Goal: Transaction & Acquisition: Purchase product/service

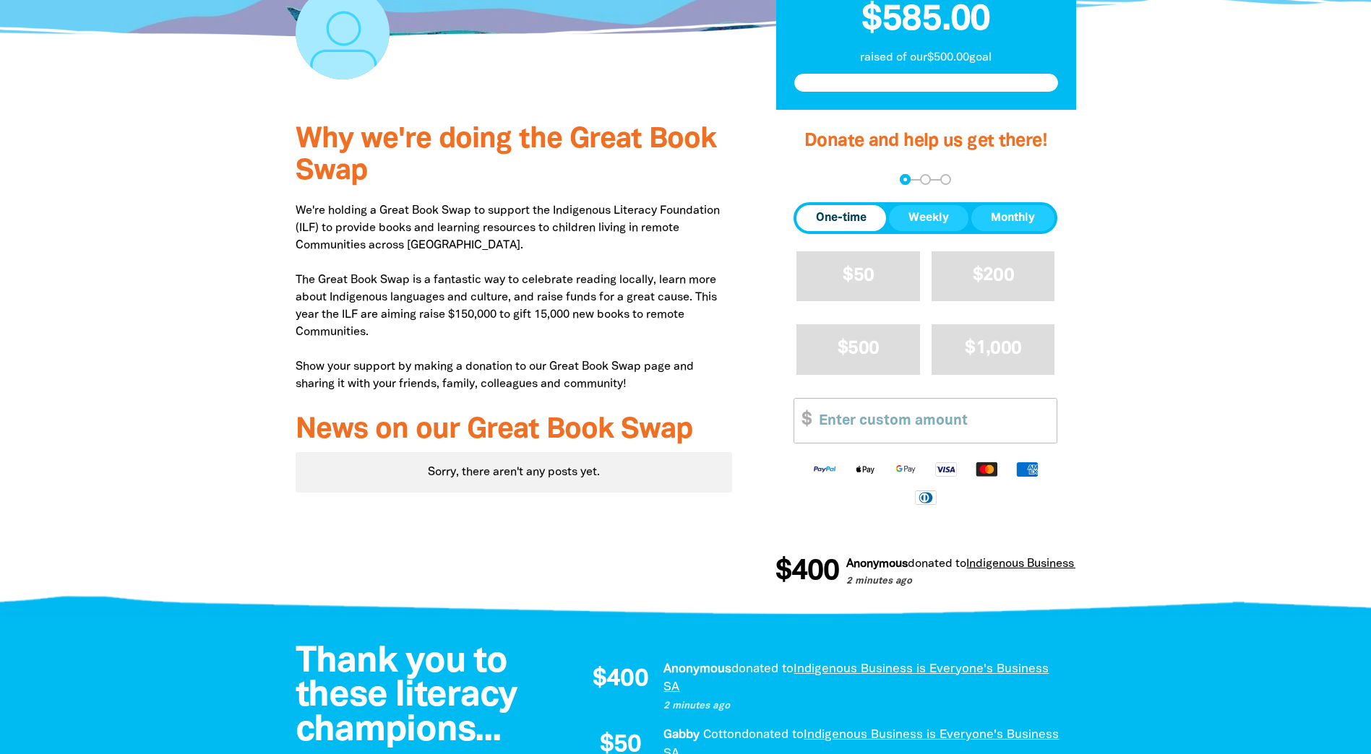
scroll to position [434, 0]
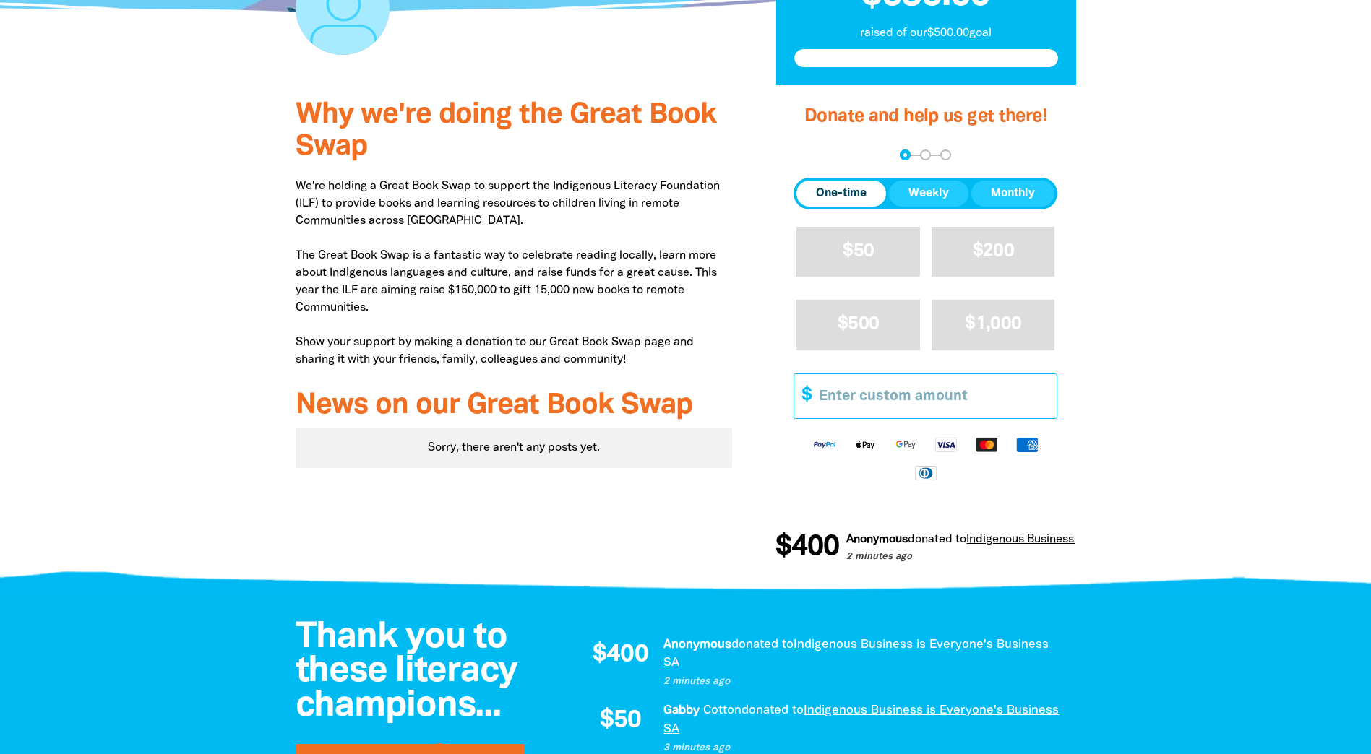
click at [730, 397] on input "Other Amount" at bounding box center [933, 396] width 248 height 44
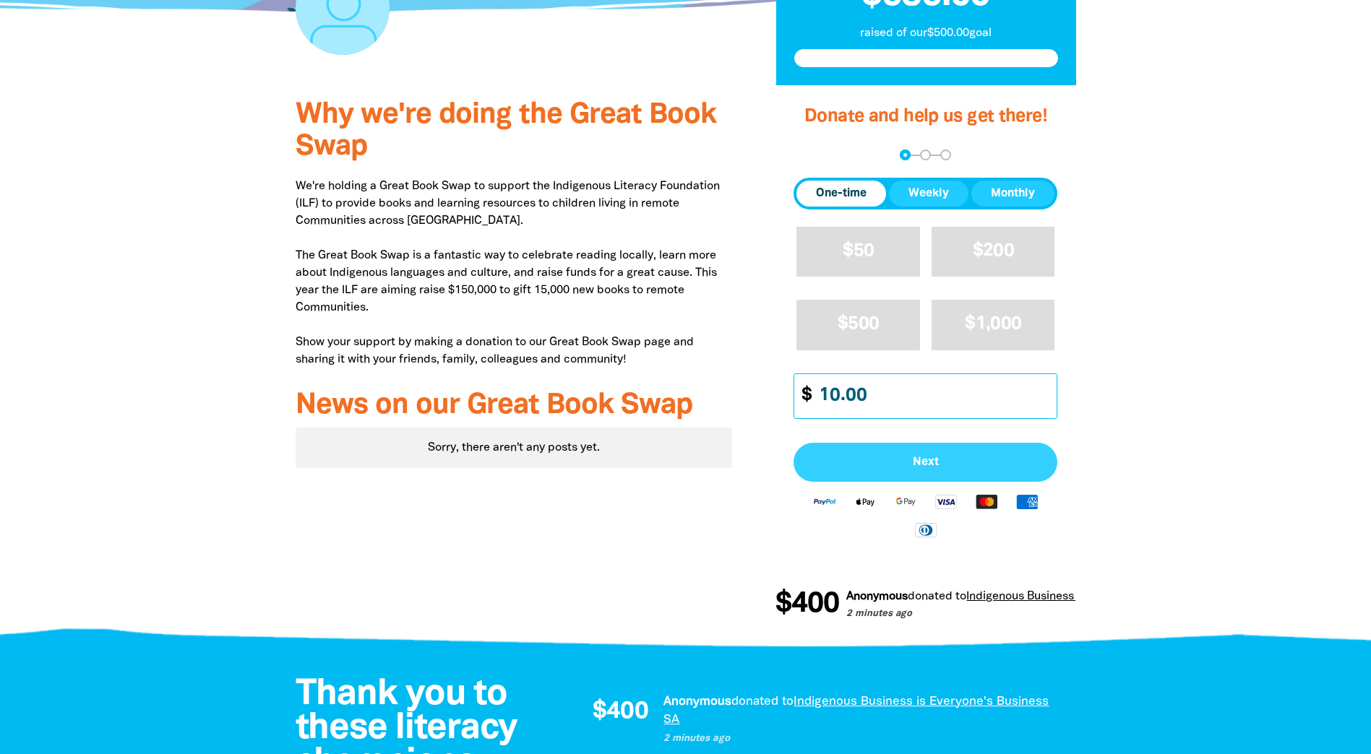
type input "10.00"
click at [730, 439] on span "Next" at bounding box center [925, 463] width 232 height 12
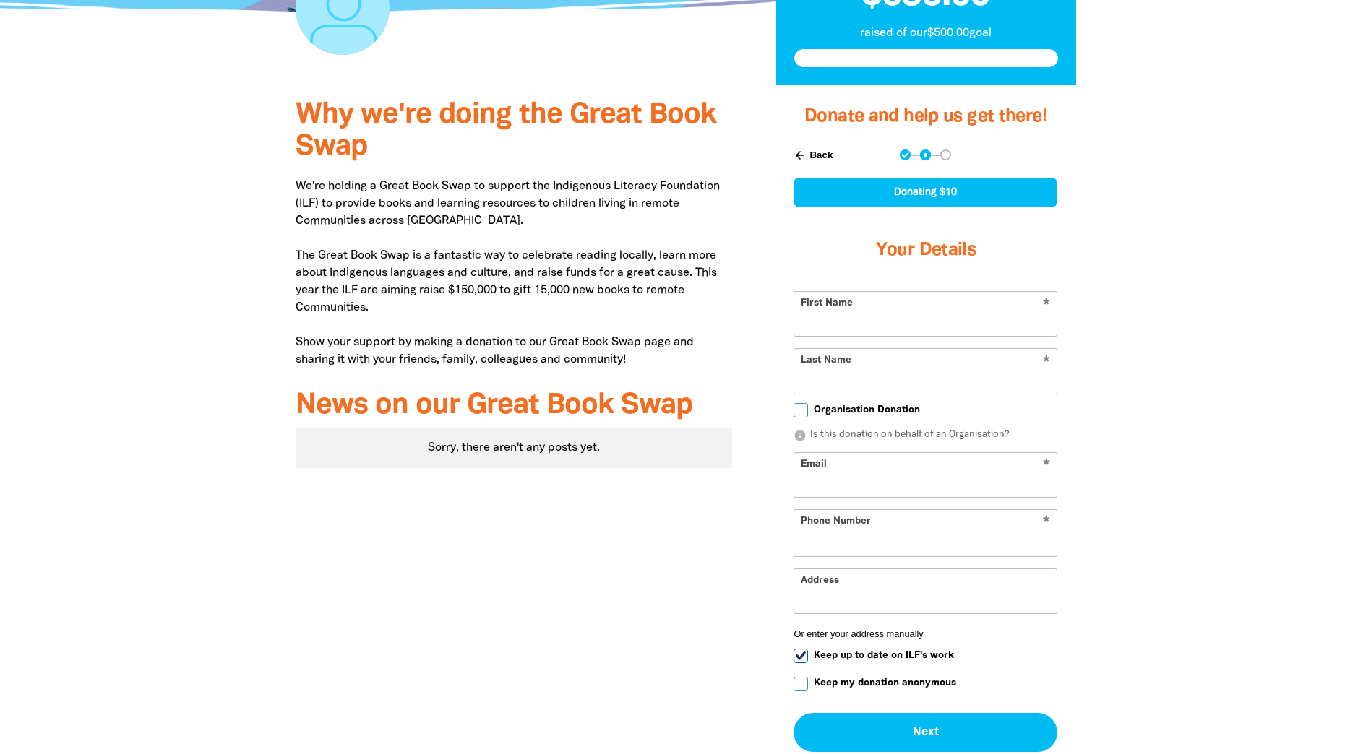
select select "AU"
click at [730, 319] on input "First Name" at bounding box center [925, 314] width 262 height 44
type input "[PERSON_NAME]"
click at [730, 372] on input "Last Name" at bounding box center [925, 371] width 262 height 44
type input "[PERSON_NAME]"
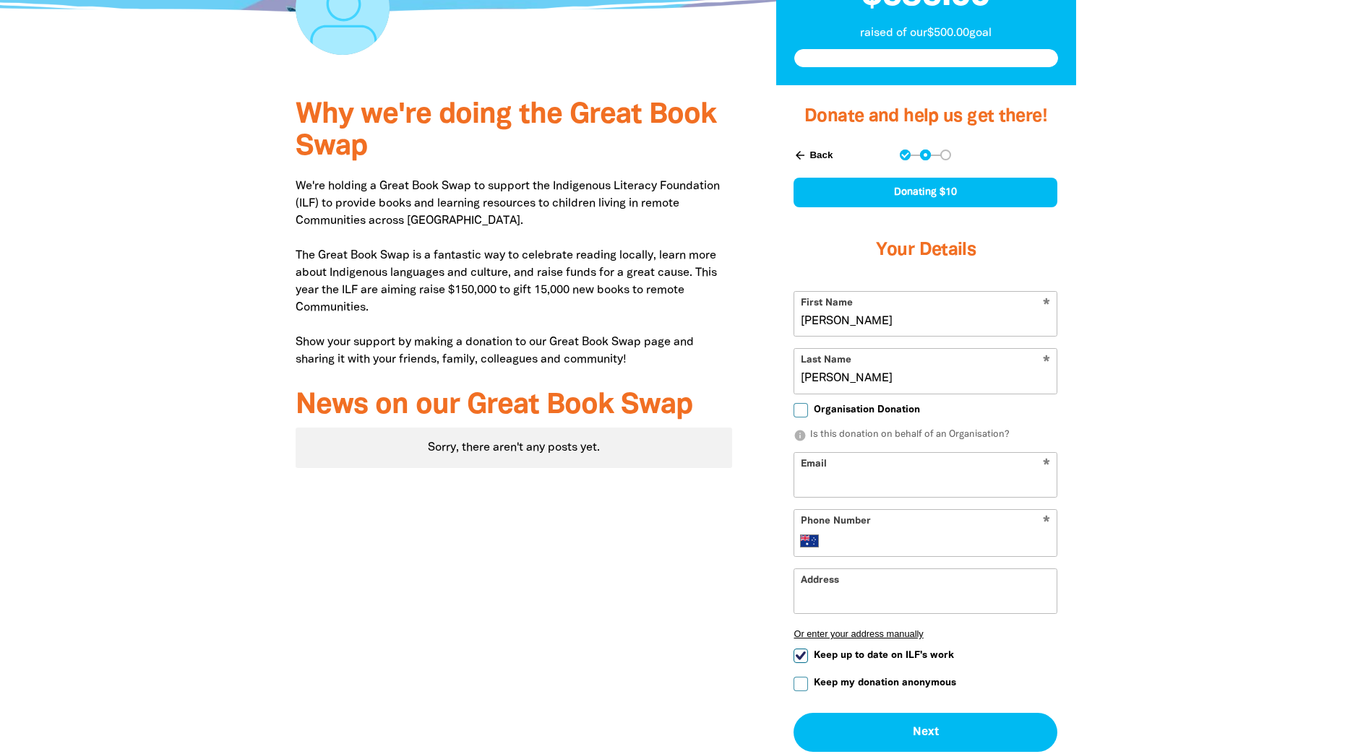
click at [730, 439] on input "Email" at bounding box center [925, 475] width 262 height 44
type input "[EMAIL_ADDRESS][DOMAIN_NAME]"
click at [730, 439] on input "Phone Number" at bounding box center [939, 541] width 221 height 17
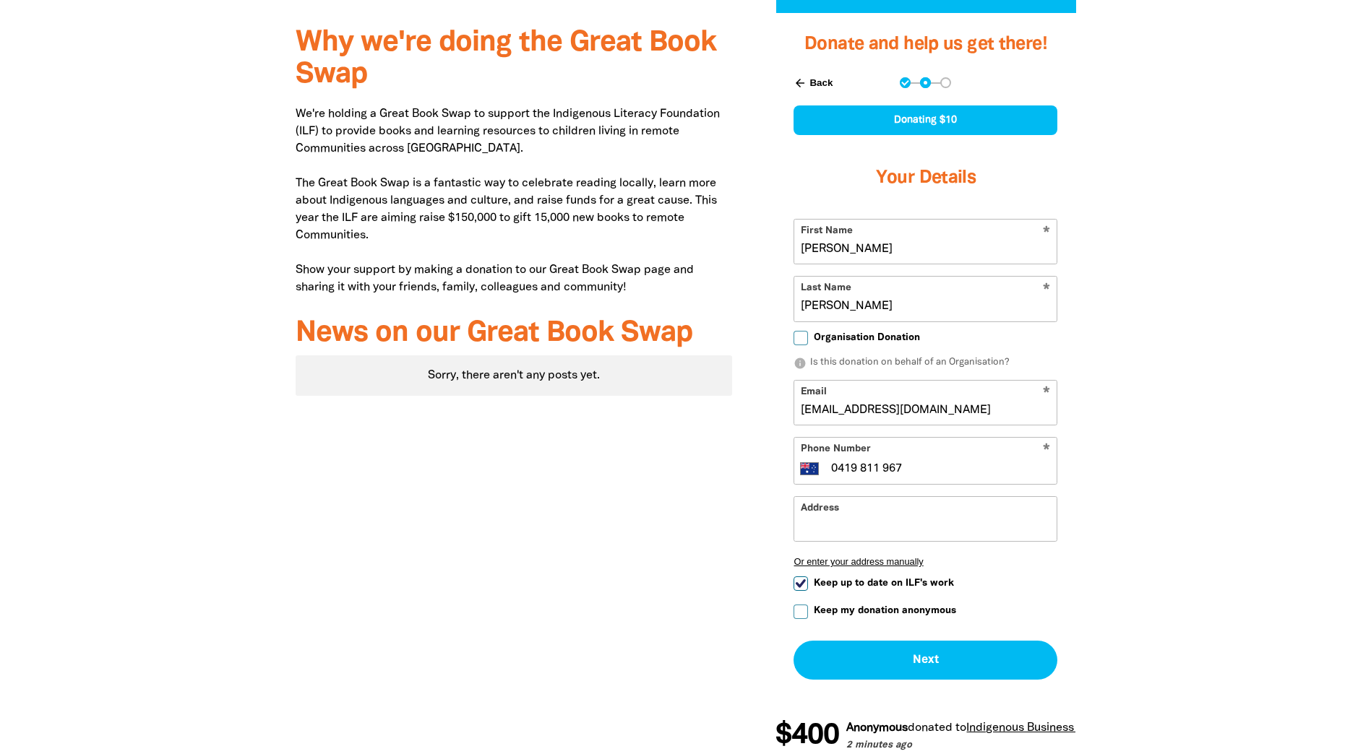
type input "0419 811 967"
click at [730, 439] on input "Keep up to date on ILF's work" at bounding box center [800, 584] width 14 height 14
checkbox input "false"
click at [730, 439] on input "Keep my donation anonymous" at bounding box center [800, 612] width 14 height 14
click at [730, 439] on button "Next chevron_right" at bounding box center [925, 660] width 264 height 39
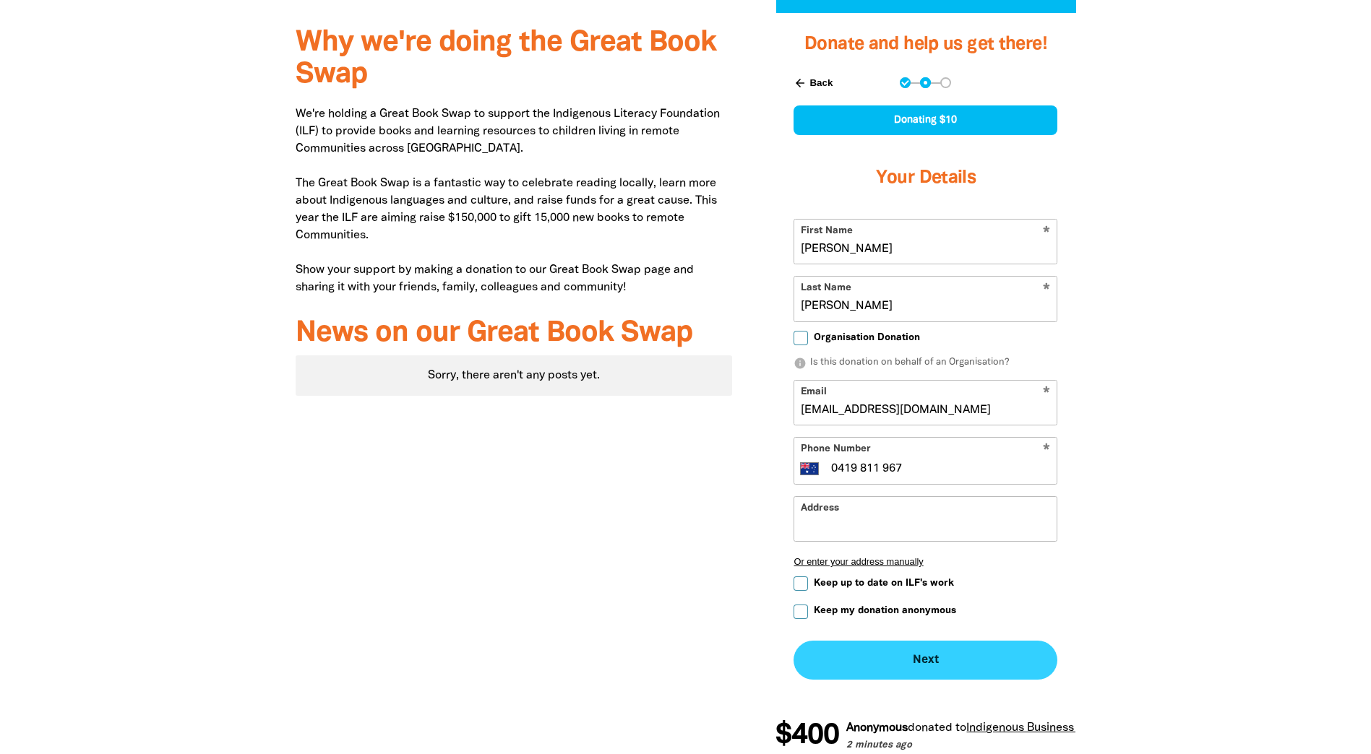
checkbox input "false"
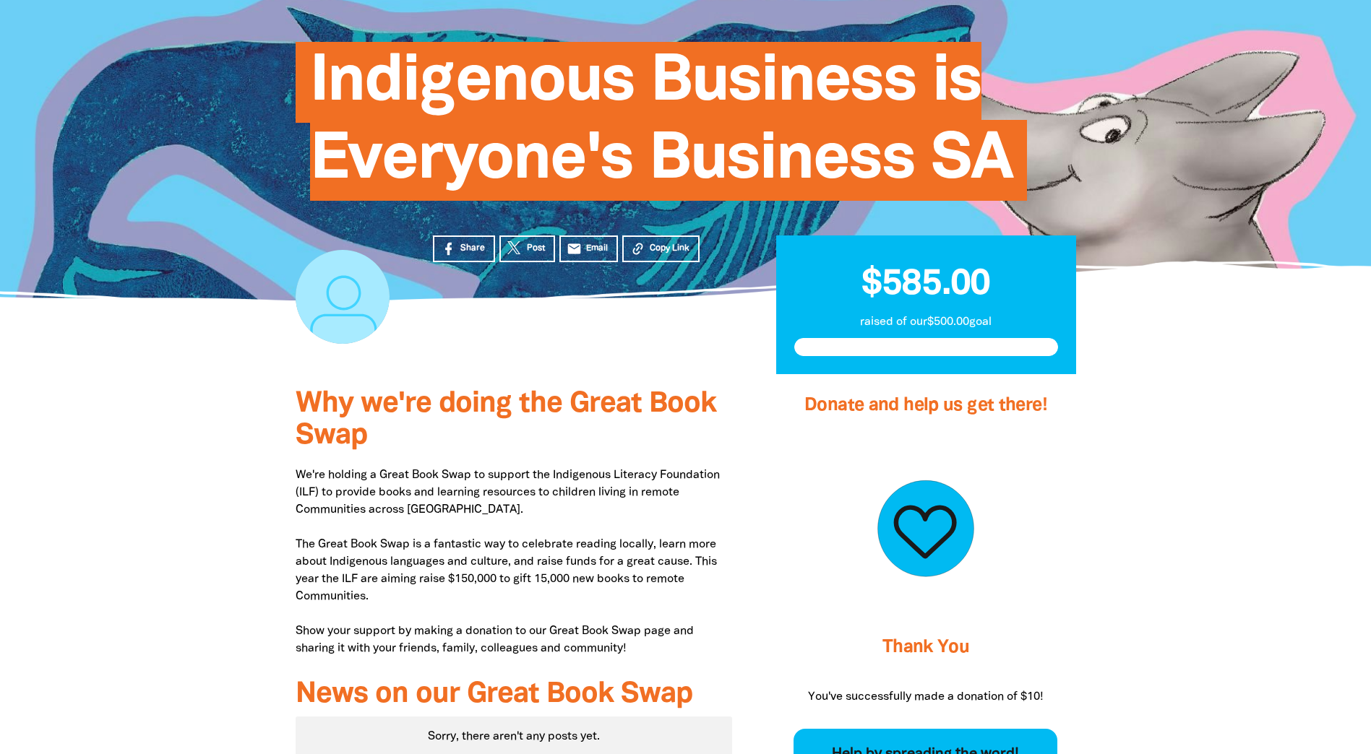
scroll to position [0, 0]
